Goal: Find specific page/section: Find specific page/section

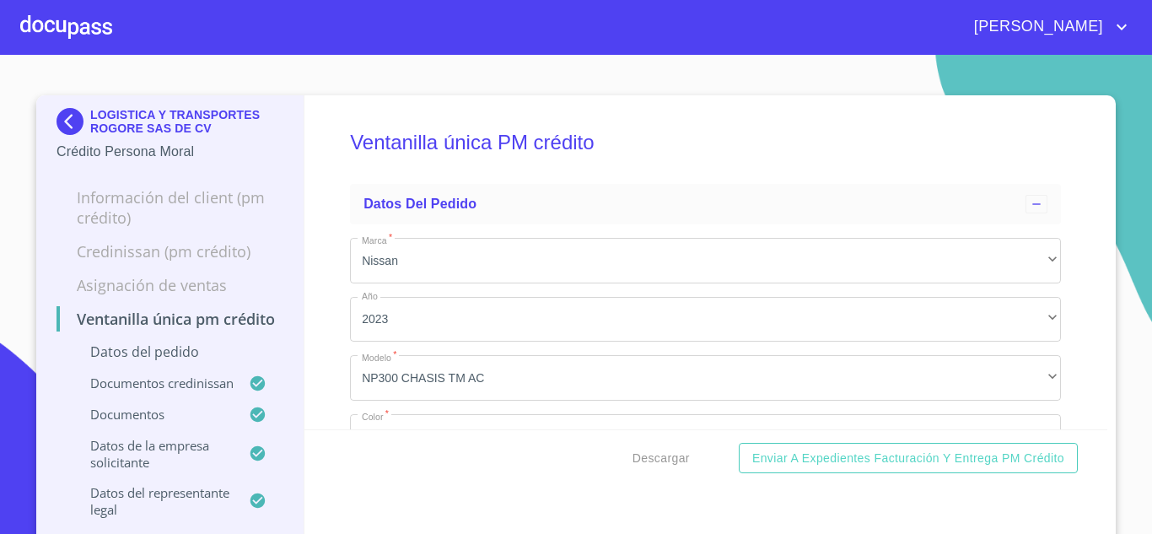
scroll to position [5669, 0]
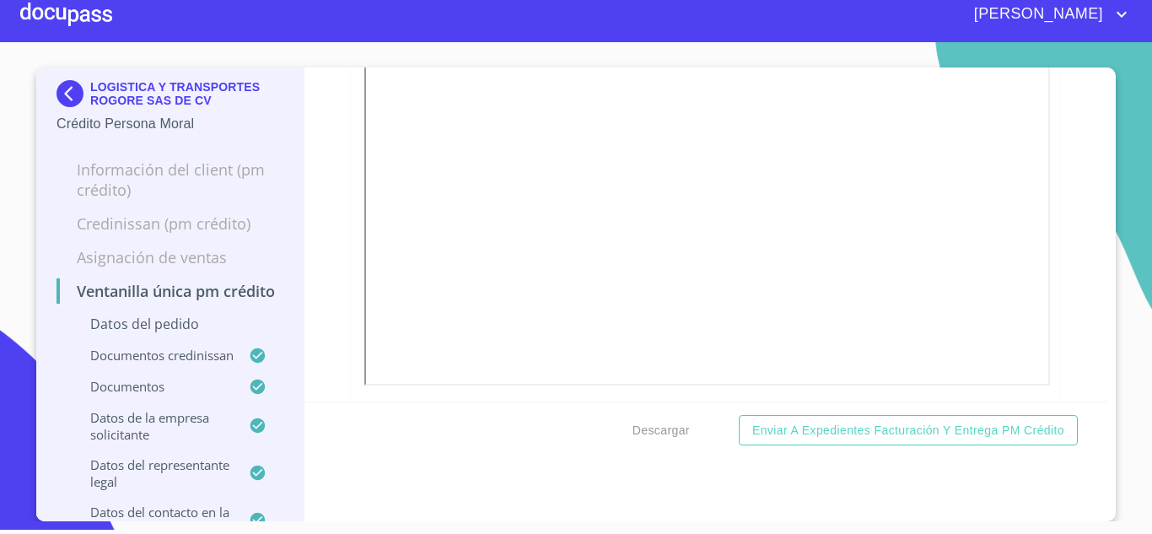
click at [60, 81] on img at bounding box center [74, 93] width 34 height 27
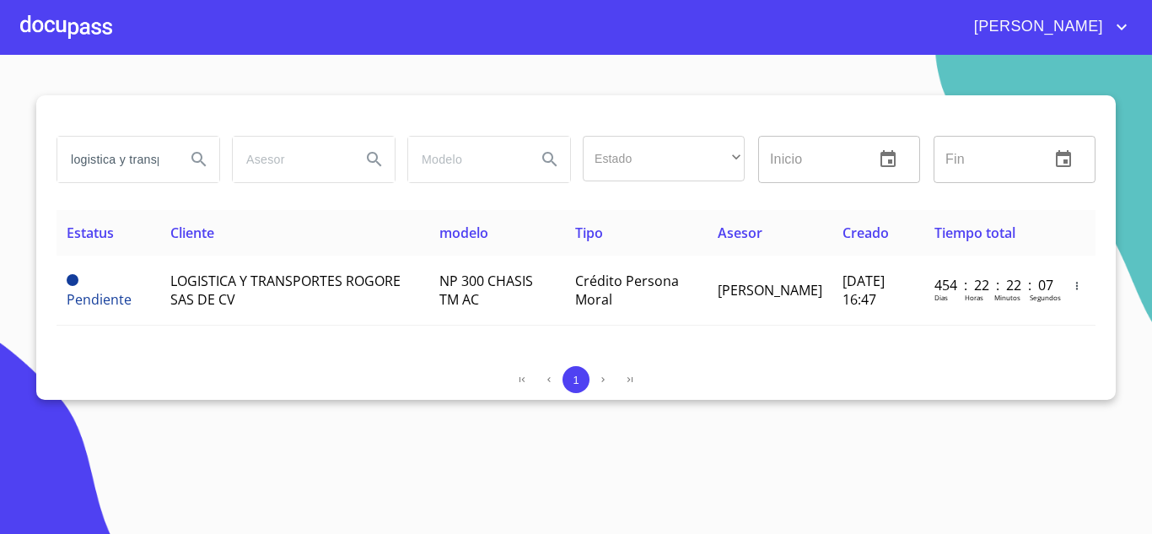
click at [818, 378] on div "1" at bounding box center [576, 379] width 1039 height 27
click at [135, 149] on input "logistica y transport" at bounding box center [114, 160] width 115 height 46
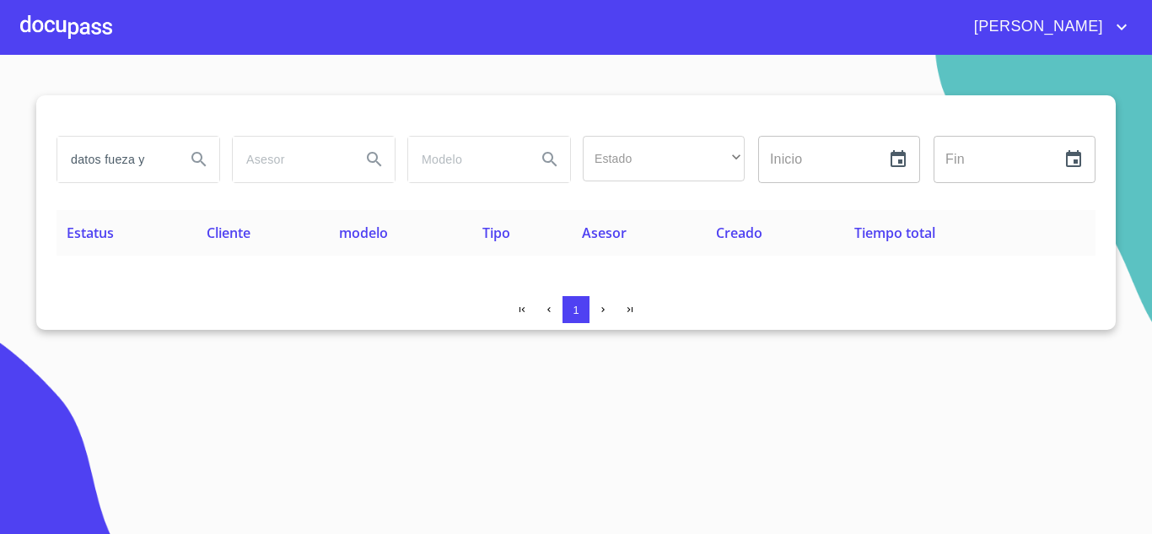
click at [843, 347] on section "datos fueza y Estado ​ ​ Inicio ​ Fin ​ Estatus Cliente modelo Tipo Asesor Crea…" at bounding box center [576, 294] width 1152 height 479
click at [159, 170] on input "datos fueza y" at bounding box center [114, 160] width 115 height 46
drag, startPoint x: 153, startPoint y: 170, endPoint x: 0, endPoint y: 170, distance: 152.7
click at [0, 170] on section "datos fueza Estado ​ ​ Inicio ​ Fin ​ Estatus Cliente modelo Tipo Asesor Creado…" at bounding box center [576, 294] width 1152 height 479
type input "enfriamiento"
